Goal: Navigation & Orientation: Find specific page/section

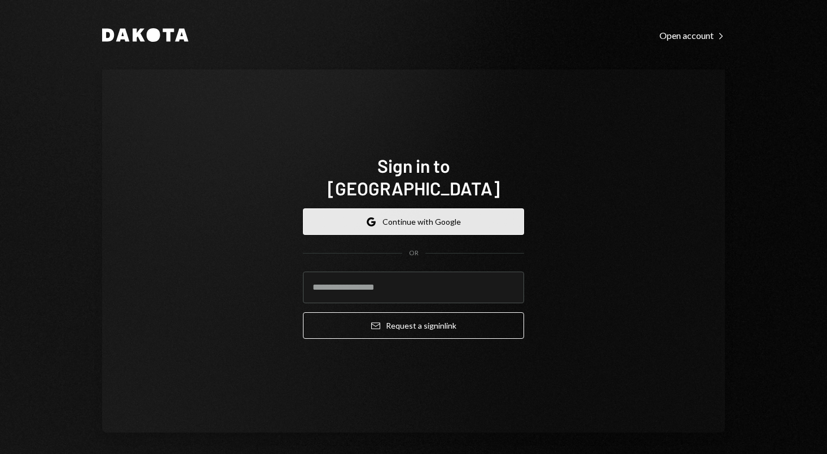
click at [417, 209] on button "Google Continue with Google" at bounding box center [413, 221] width 221 height 27
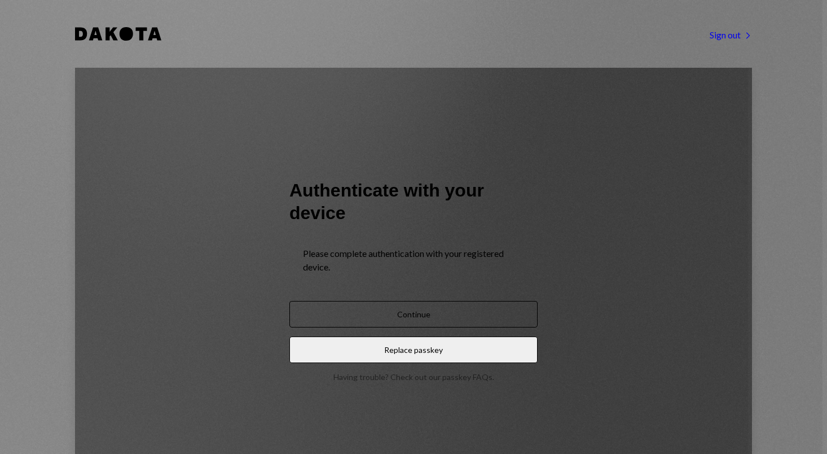
click at [430, 301] on button "Continue" at bounding box center [413, 314] width 248 height 27
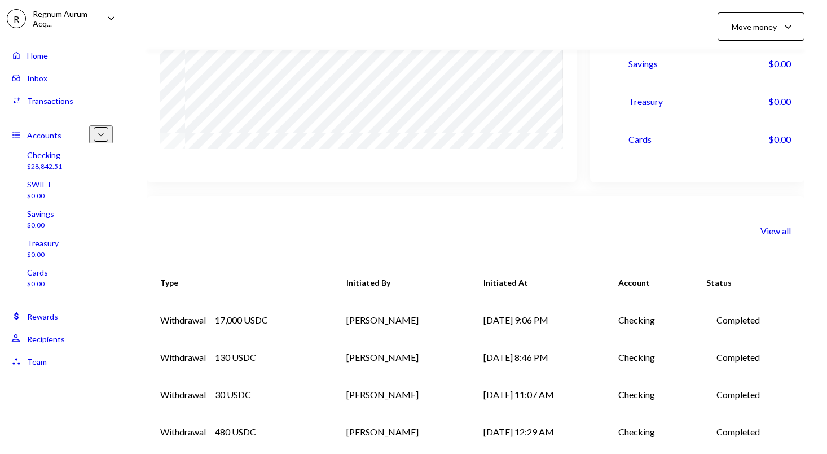
scroll to position [169, 0]
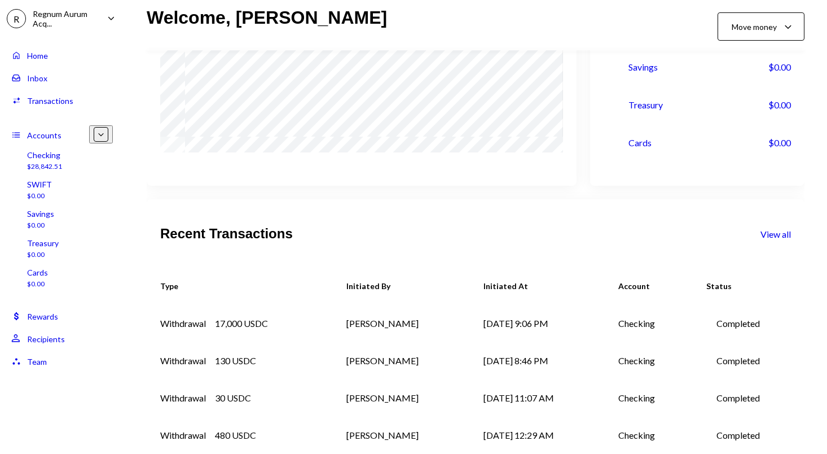
click at [775, 229] on div "View all" at bounding box center [776, 234] width 30 height 11
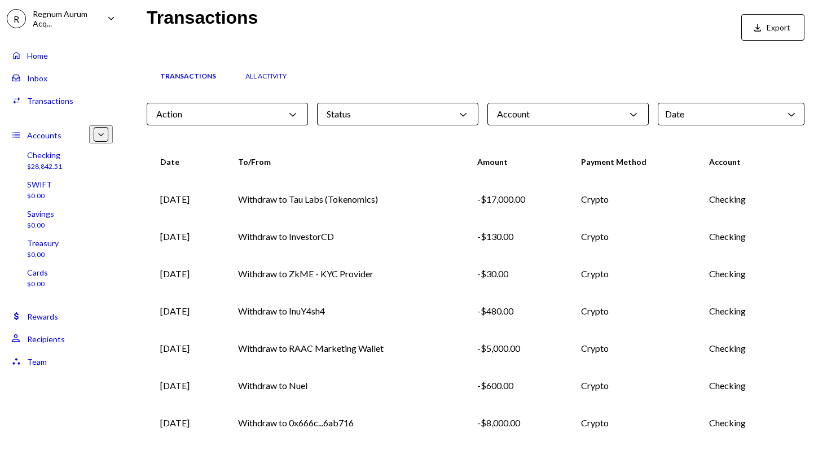
click at [21, 57] on div "Home Home" at bounding box center [29, 55] width 37 height 10
